Goal: Transaction & Acquisition: Purchase product/service

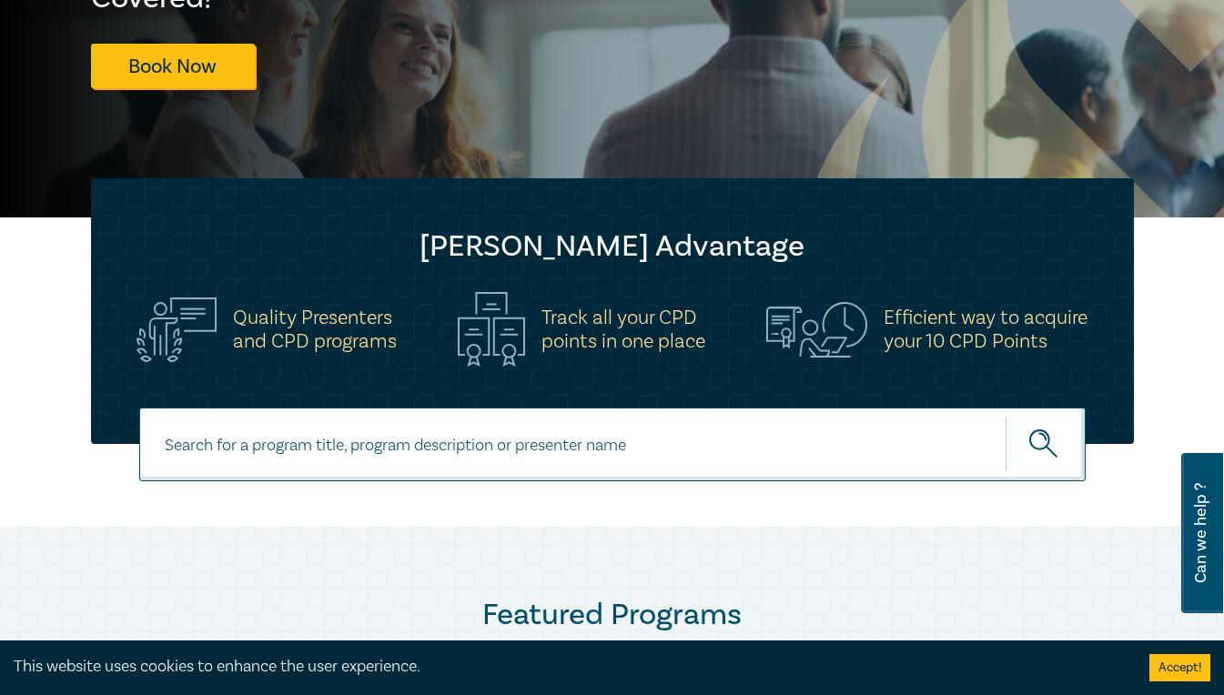
scroll to position [273, 0]
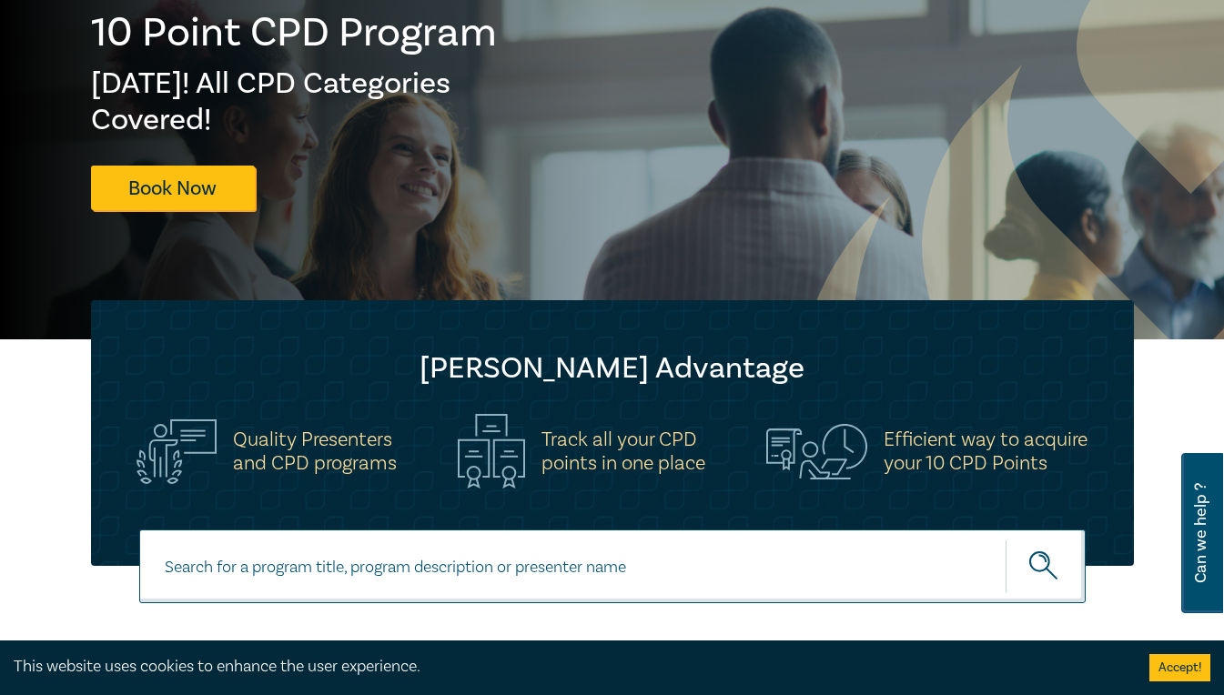
click at [391, 553] on input at bounding box center [612, 567] width 946 height 74
type input "from brief"
click at [1006, 539] on button "submit" at bounding box center [1046, 567] width 80 height 56
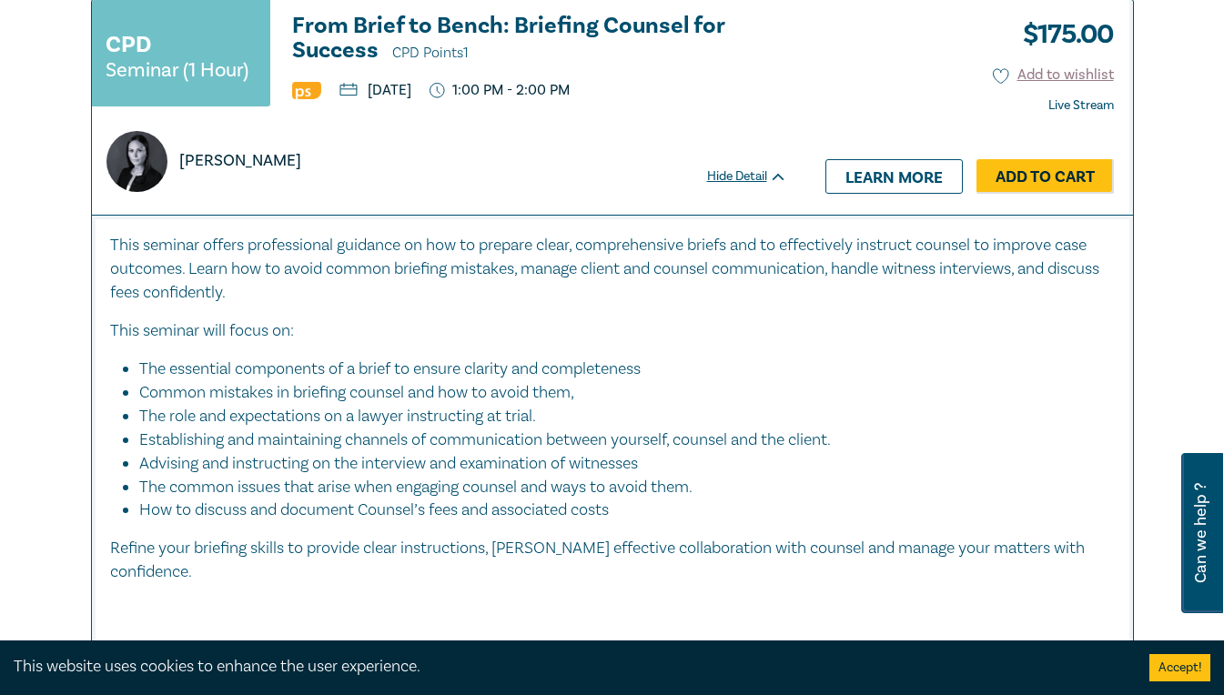
scroll to position [910, 0]
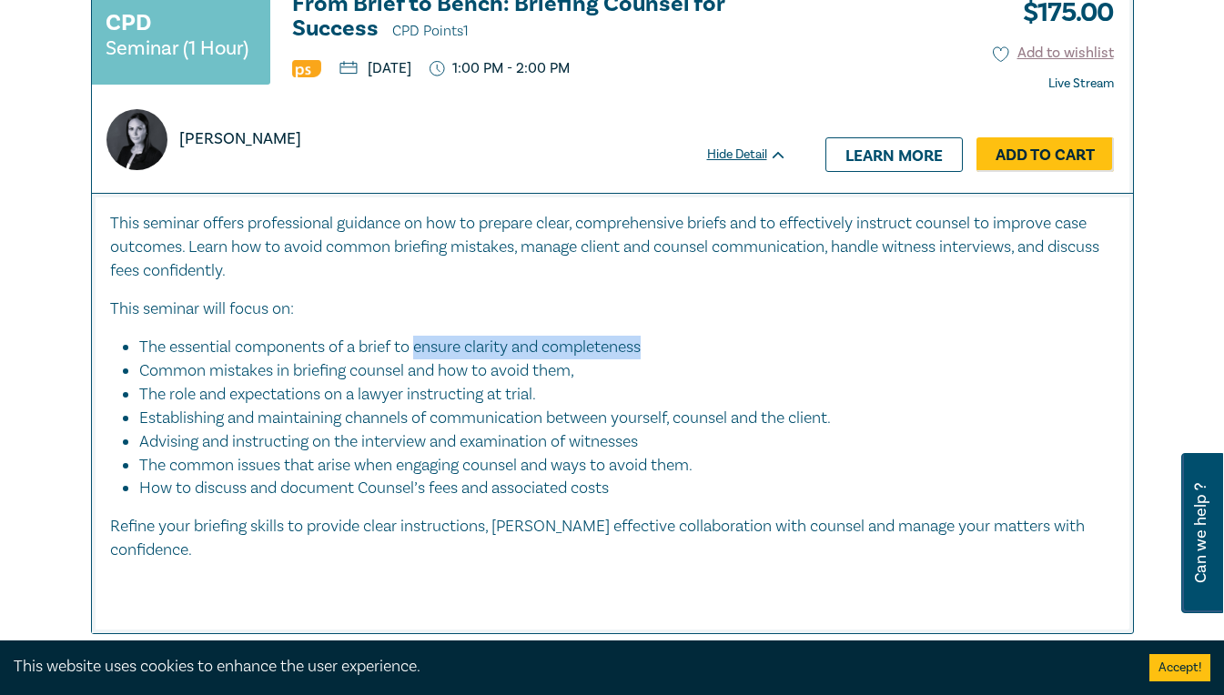
drag, startPoint x: 417, startPoint y: 343, endPoint x: 700, endPoint y: 339, distance: 283.1
click at [700, 339] on li "The essential components of a brief to ensure clarity and completeness" at bounding box center [617, 348] width 957 height 24
drag, startPoint x: 700, startPoint y: 339, endPoint x: 773, endPoint y: 410, distance: 101.0
click at [773, 410] on li "Establishing and maintaining channels of communication between yourself, counse…" at bounding box center [617, 419] width 957 height 24
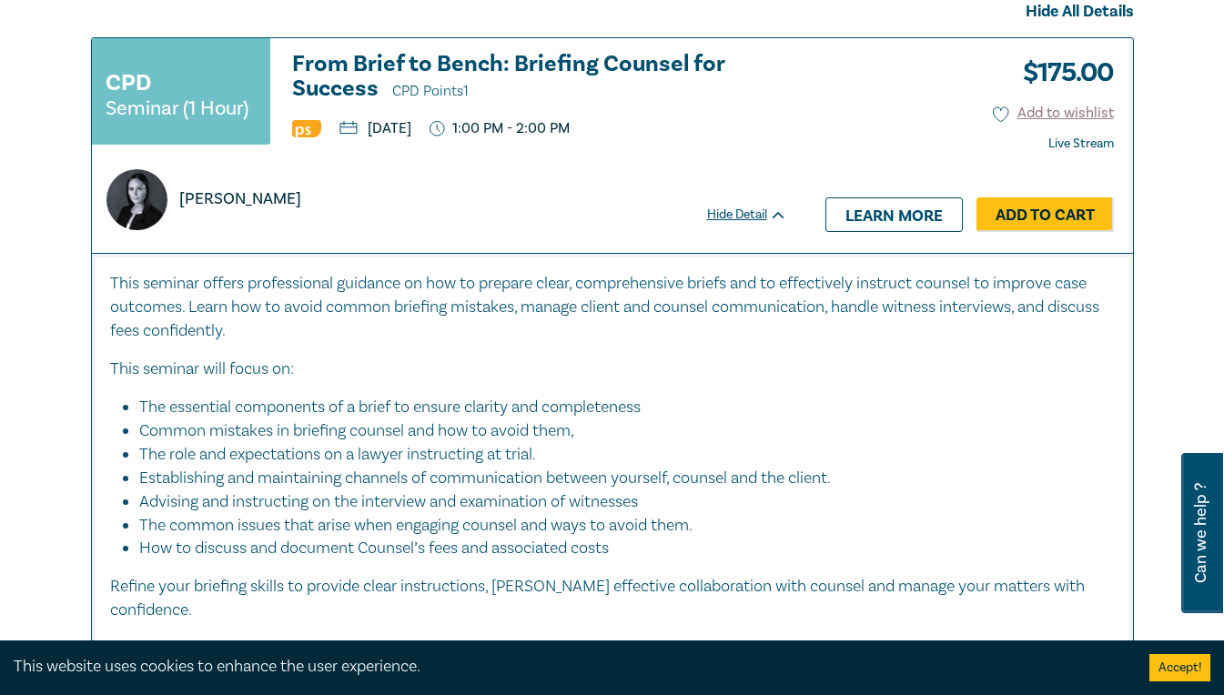
scroll to position [819, 0]
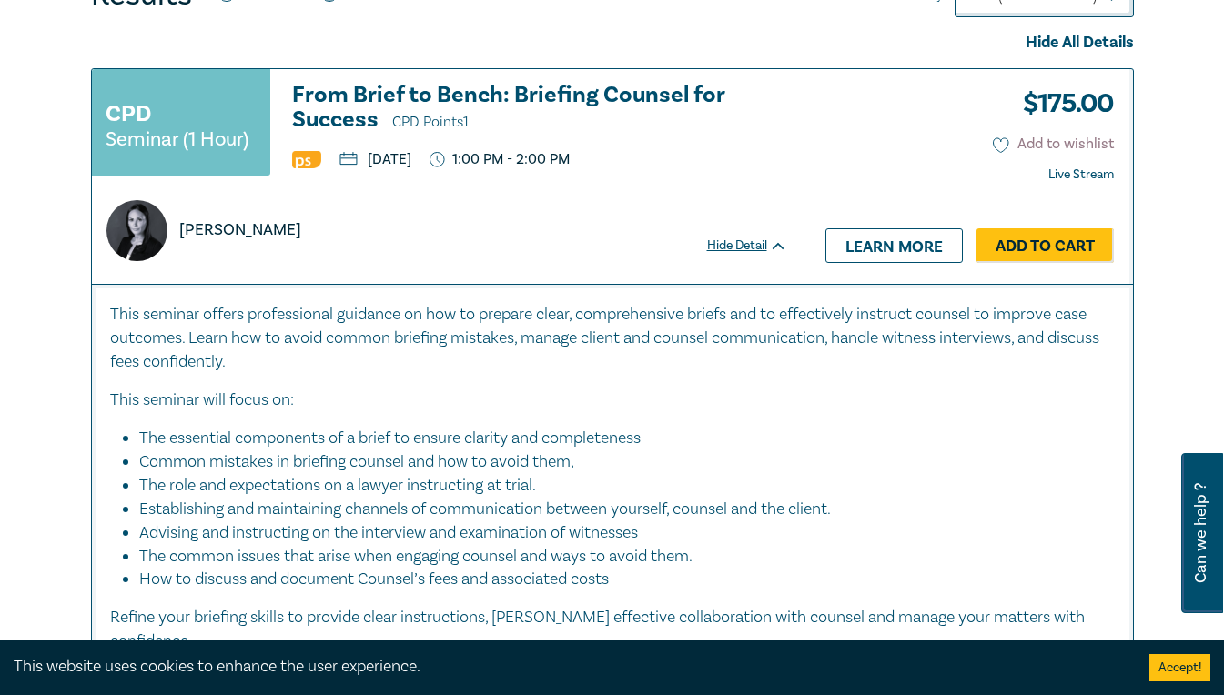
click at [1051, 142] on button "Add to wishlist" at bounding box center [1053, 144] width 121 height 21
click at [1052, 245] on link "Add to Cart" at bounding box center [1044, 245] width 137 height 35
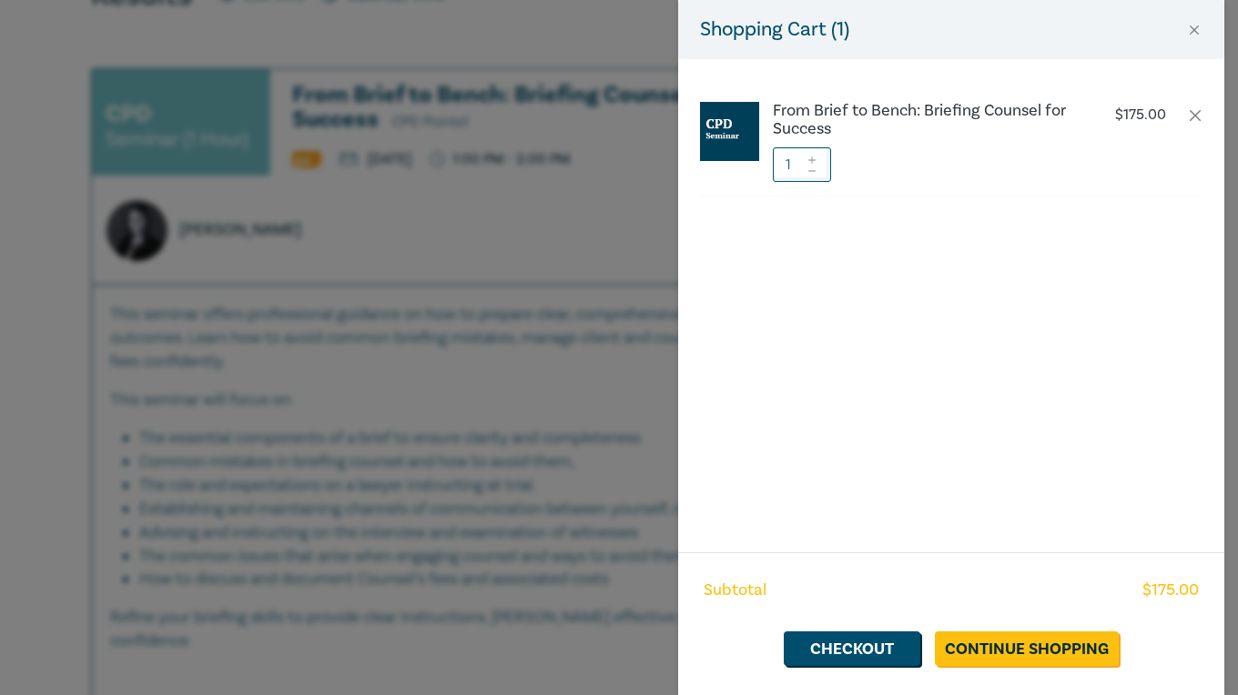
click at [585, 276] on div "Shopping Cart ( 1 ) From Brief to Bench: Briefing Counsel for Success $ 175.00 …" at bounding box center [619, 347] width 1238 height 695
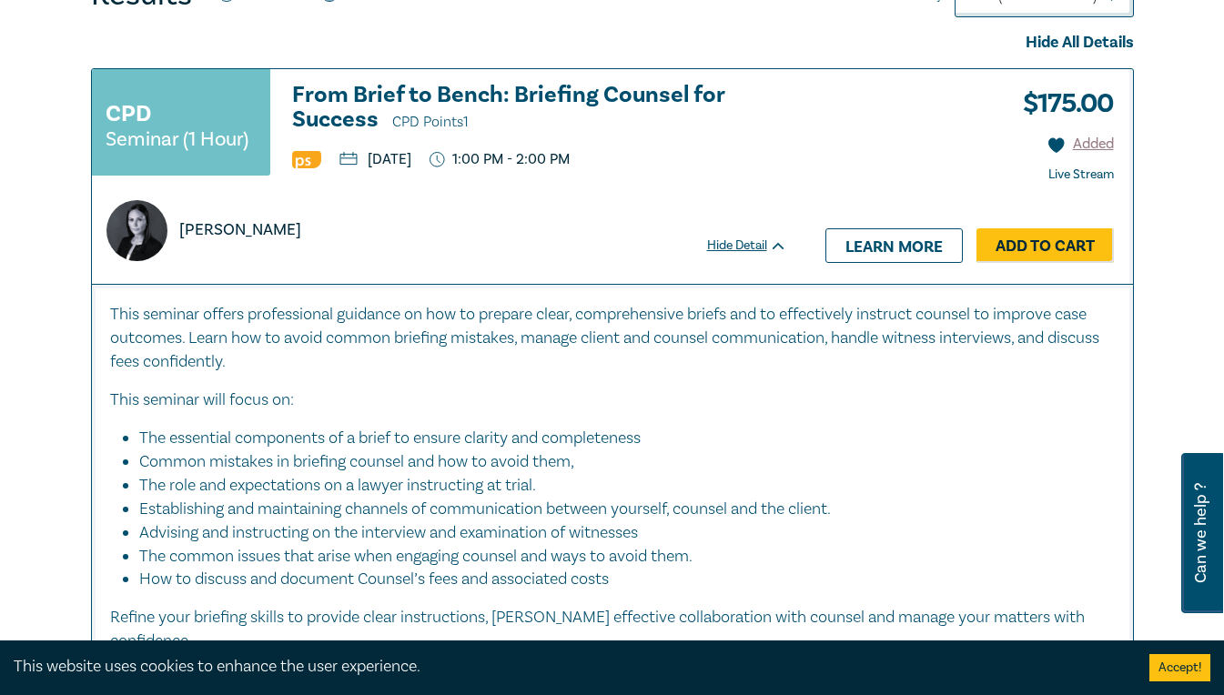
click at [568, 462] on li "Common mistakes in briefing counsel and how to avoid them," at bounding box center [617, 462] width 957 height 24
